Goal: Task Accomplishment & Management: Manage account settings

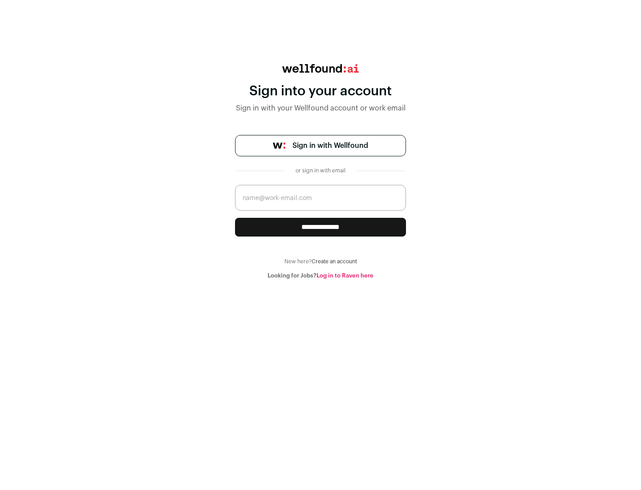
click at [330, 146] on span "Sign in with Wellfound" at bounding box center [331, 145] width 76 height 11
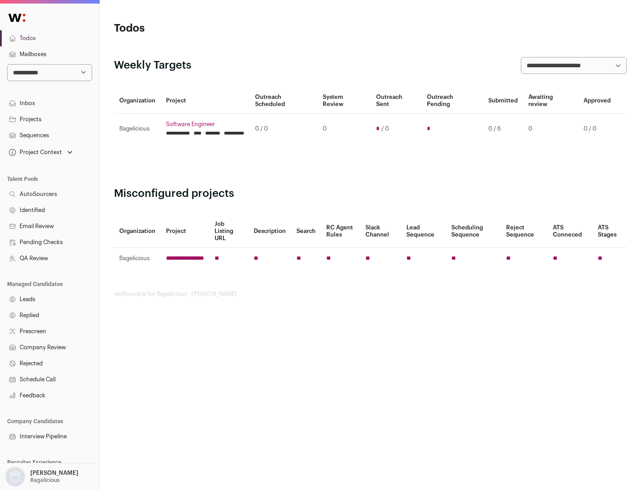
click at [49, 119] on link "Projects" at bounding box center [49, 119] width 99 height 16
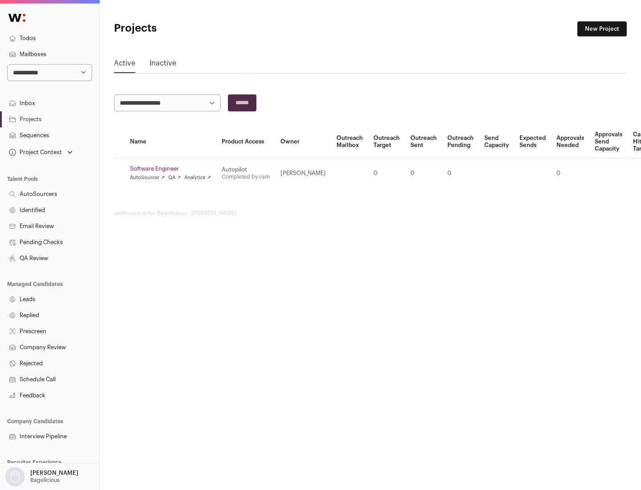
click at [173, 169] on link "Software Engineer" at bounding box center [170, 168] width 81 height 7
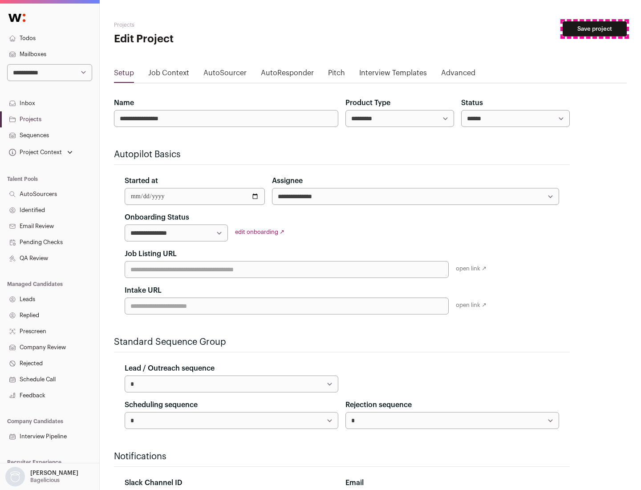
click at [595, 29] on button "Save project" at bounding box center [595, 28] width 64 height 15
